Goal: Task Accomplishment & Management: Use online tool/utility

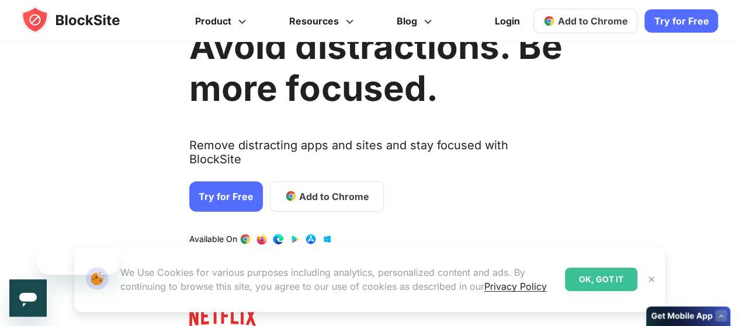
click at [352, 186] on div "Avoid distractions. Be more focused. Remove distracting apps and sites and stay…" at bounding box center [375, 165] width 373 height 328
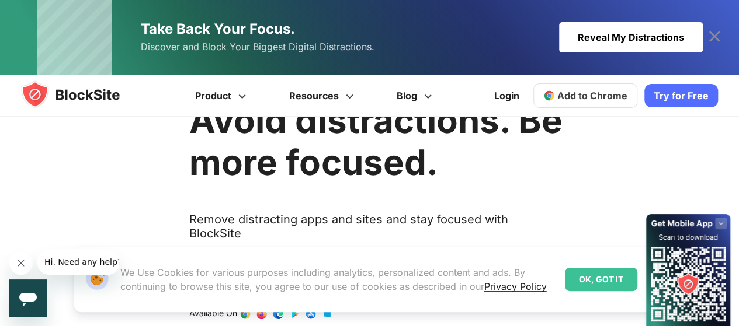
click at [583, 288] on div "OK, GOT IT" at bounding box center [601, 279] width 72 height 23
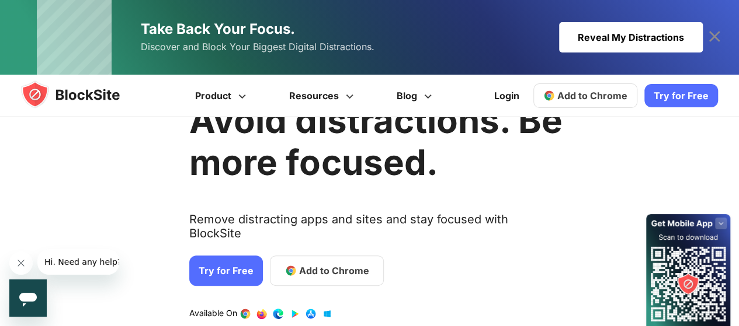
click at [340, 264] on span "Add to Chrome" at bounding box center [334, 271] width 70 height 14
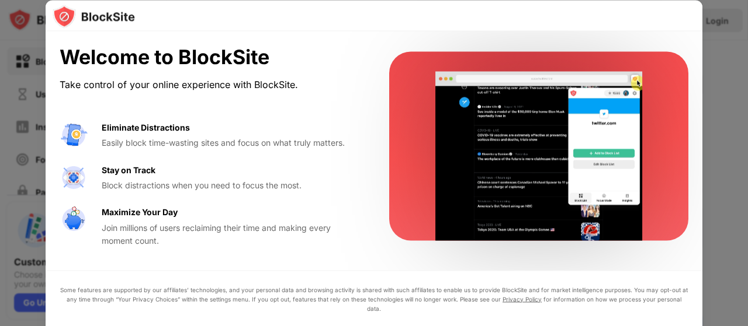
click at [727, 22] on div at bounding box center [374, 163] width 748 height 326
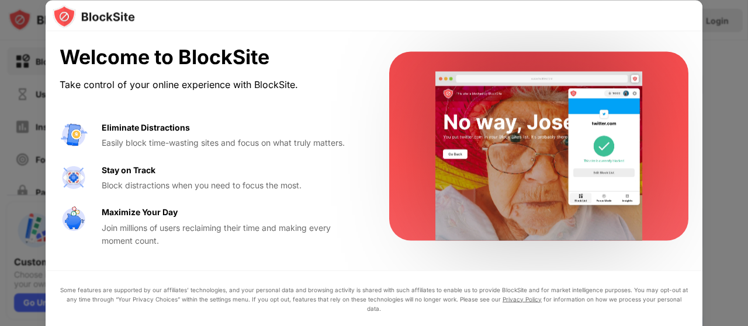
click at [287, 189] on div "Block distractions when you need to focus the most." at bounding box center [231, 185] width 259 height 13
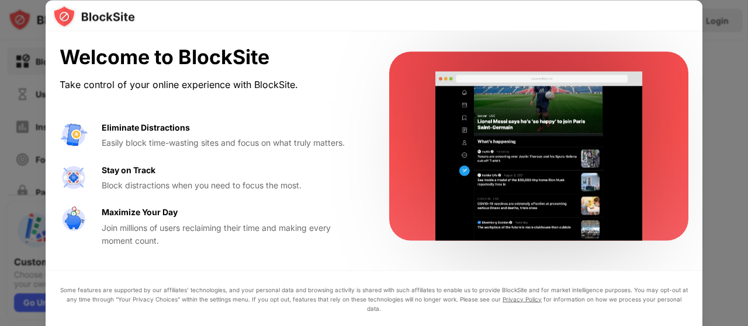
click at [472, 75] on video at bounding box center [538, 155] width 239 height 169
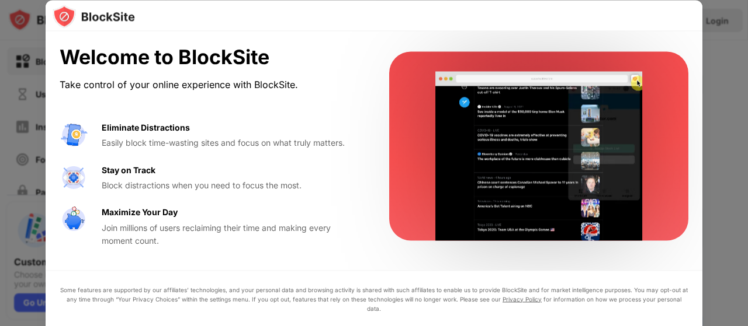
click at [208, 88] on div "Take control of your online experience with BlockSite." at bounding box center [210, 84] width 301 height 17
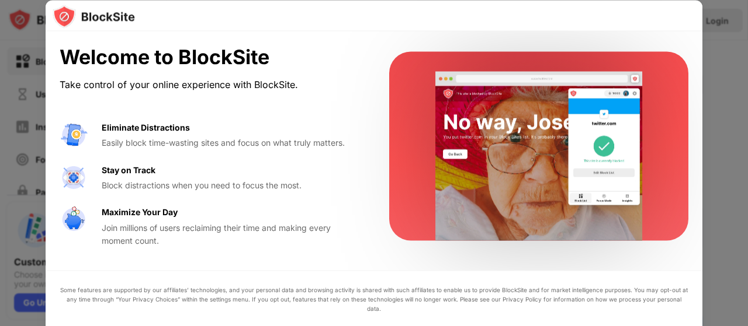
click at [522, 303] on link "Privacy Policy" at bounding box center [521, 299] width 39 height 7
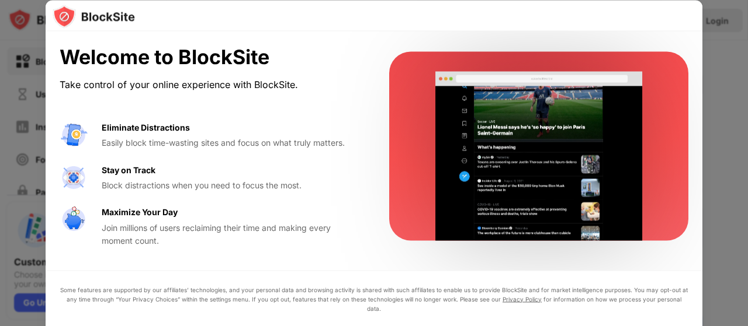
click at [16, 64] on div at bounding box center [374, 163] width 748 height 326
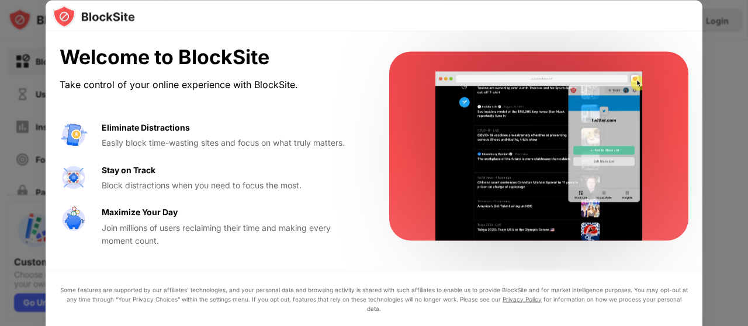
click at [16, 64] on div at bounding box center [374, 163] width 748 height 326
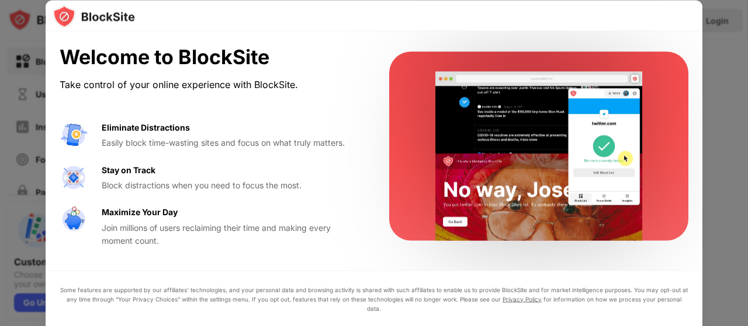
click at [1, 197] on div at bounding box center [374, 163] width 748 height 326
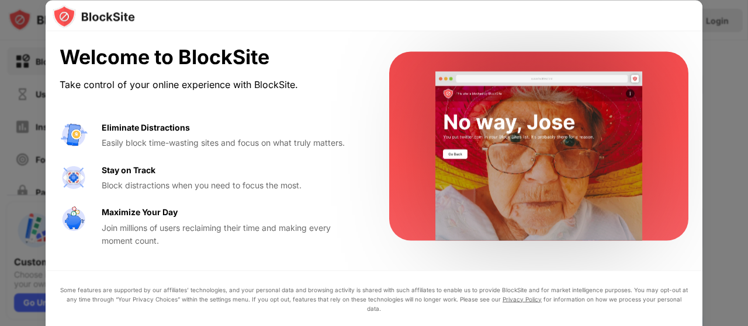
click at [190, 121] on div "Eliminate Distractions Easily block time-wasting sites and focus on what truly …" at bounding box center [231, 135] width 259 height 29
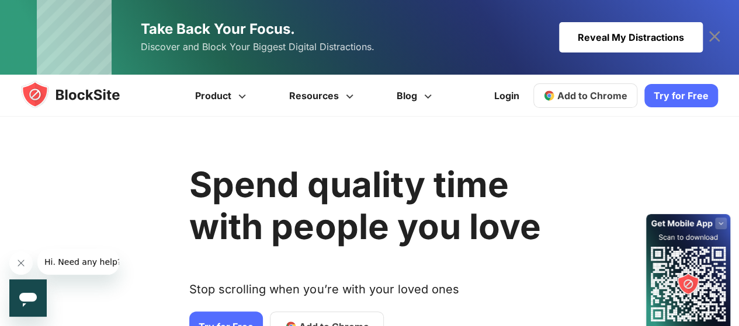
click at [640, 39] on div "Reveal My Distractions" at bounding box center [631, 37] width 144 height 30
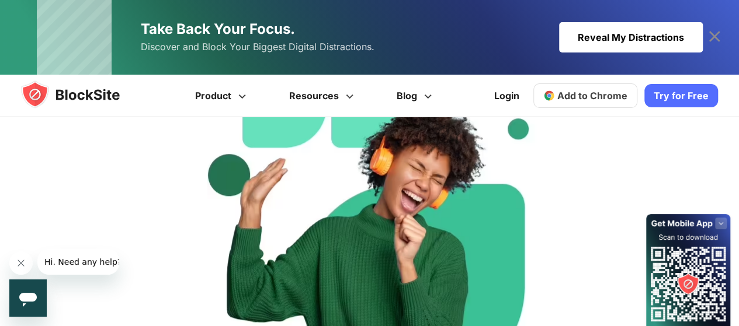
scroll to position [526, 0]
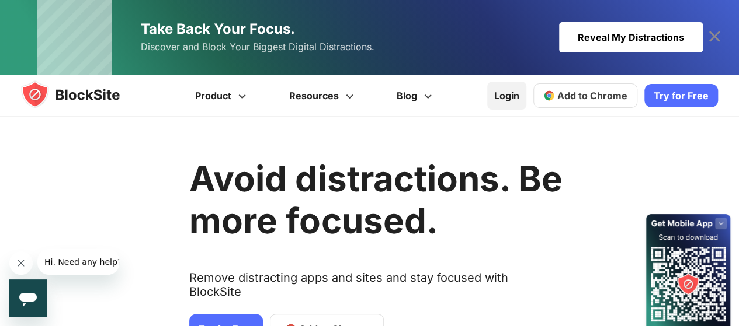
click at [515, 94] on link "Login" at bounding box center [506, 96] width 39 height 28
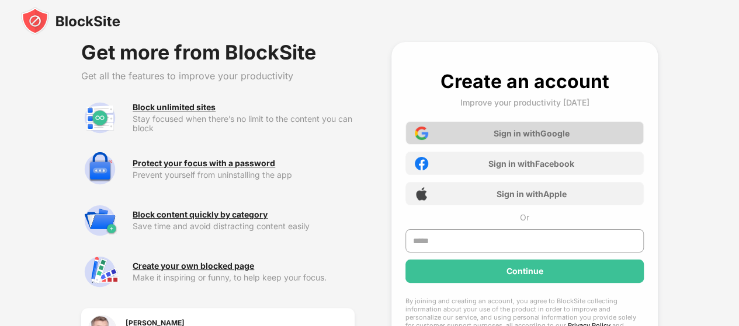
click at [520, 135] on div "Sign in with Google" at bounding box center [531, 133] width 76 height 10
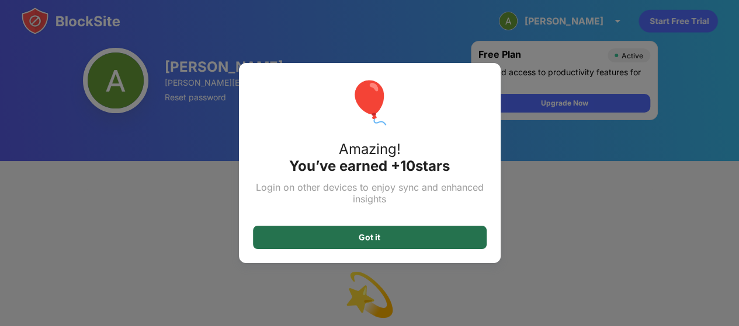
click at [395, 235] on div "Got it" at bounding box center [370, 237] width 234 height 23
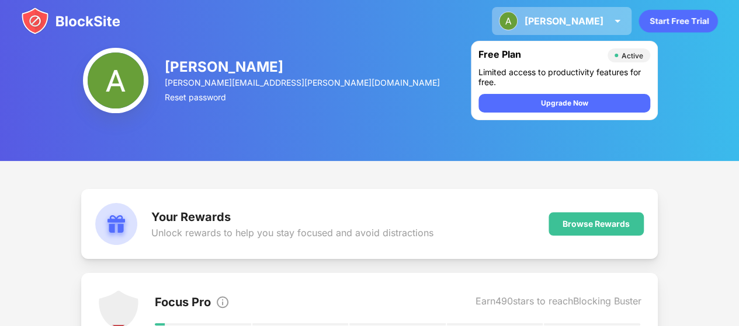
click at [621, 25] on img at bounding box center [617, 21] width 14 height 14
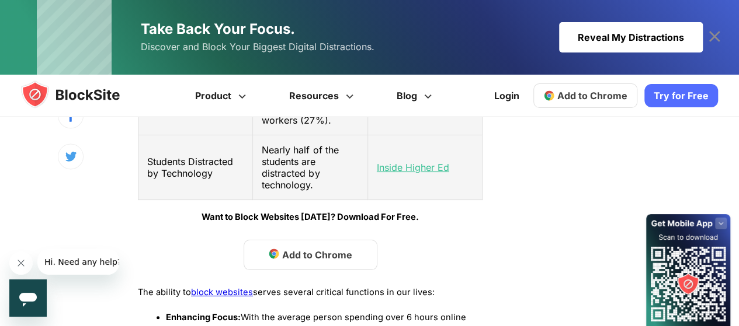
scroll to position [818, 0]
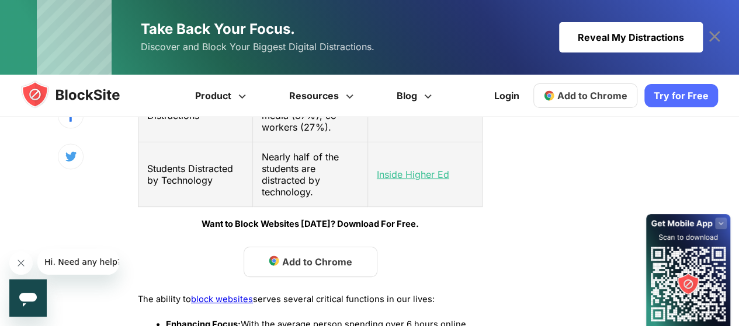
click at [300, 255] on span "Add to Chrome" at bounding box center [317, 262] width 70 height 14
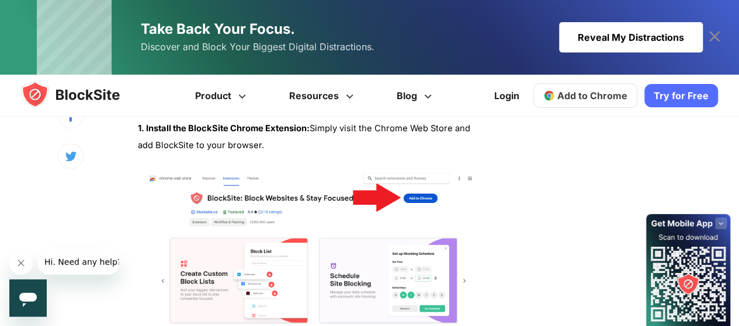
scroll to position [2803, 0]
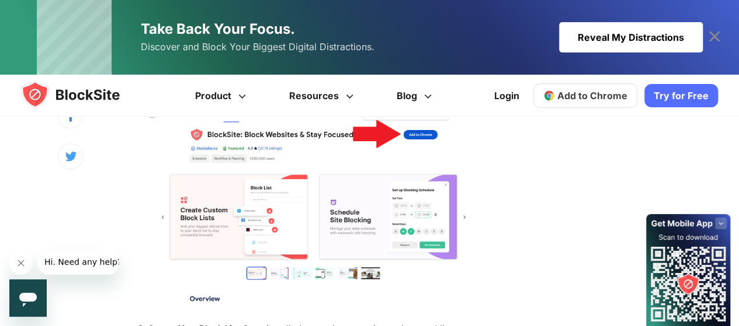
click at [256, 237] on img at bounding box center [313, 207] width 350 height 200
